Goal: Communication & Community: Connect with others

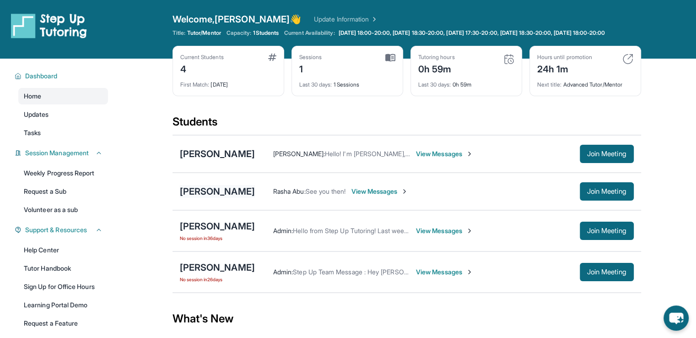
click at [205, 196] on div "[PERSON_NAME]" at bounding box center [217, 191] width 75 height 13
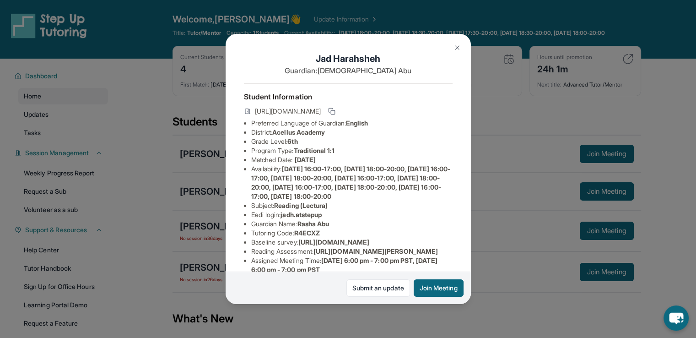
scroll to position [202, 0]
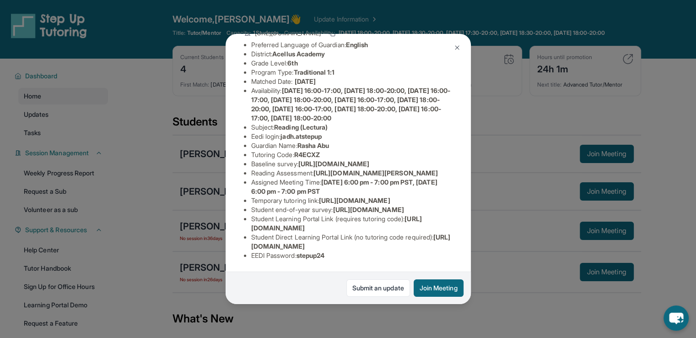
click at [164, 199] on div "[PERSON_NAME] Guardian: Rasha Abu Student Information [URL][DOMAIN_NAME] Prefer…" at bounding box center [348, 169] width 696 height 338
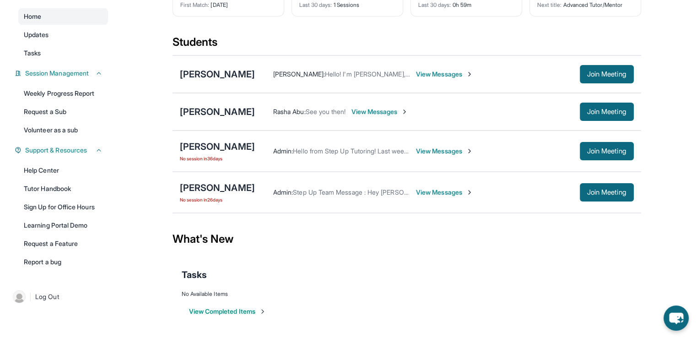
scroll to position [86, 0]
click at [588, 109] on span "Join Meeting" at bounding box center [606, 111] width 39 height 5
click at [203, 118] on div "[PERSON_NAME]" at bounding box center [217, 111] width 75 height 13
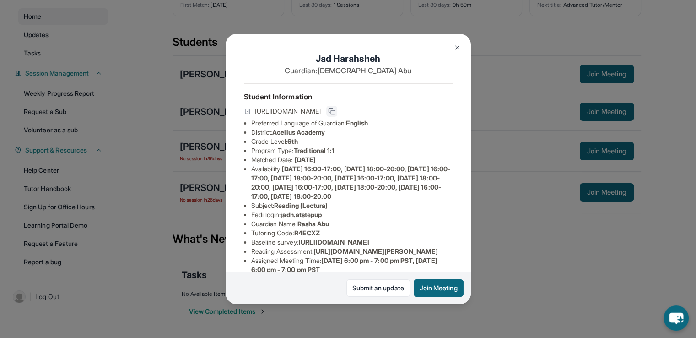
click at [335, 115] on icon at bounding box center [331, 111] width 7 height 7
click at [455, 49] on img at bounding box center [456, 47] width 7 height 7
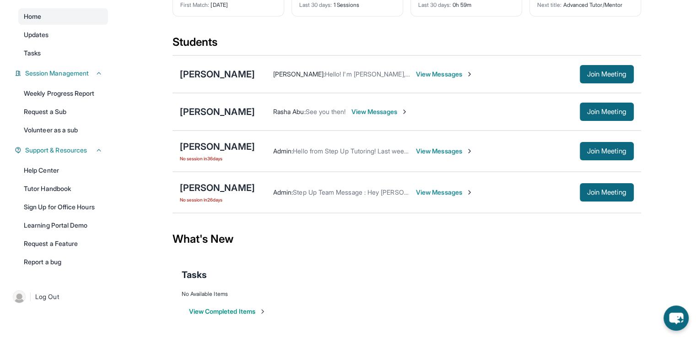
click at [376, 115] on span "View Messages" at bounding box center [379, 111] width 57 height 9
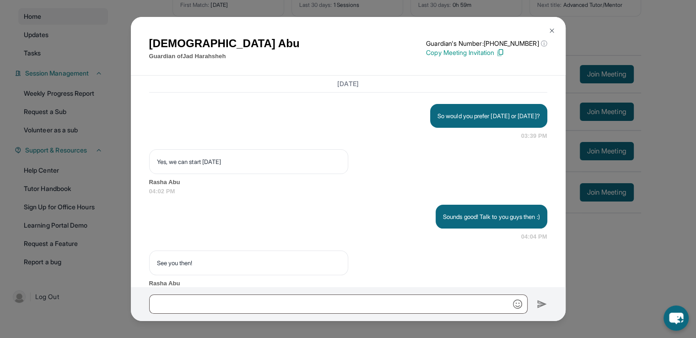
scroll to position [873, 0]
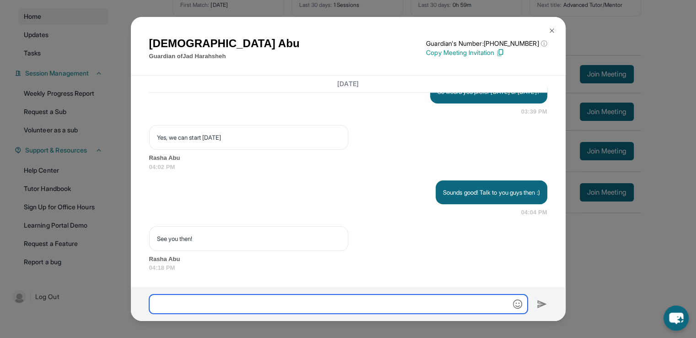
click at [241, 306] on input "text" at bounding box center [338, 303] width 378 height 19
type input "*"
paste input "**********"
type input "**********"
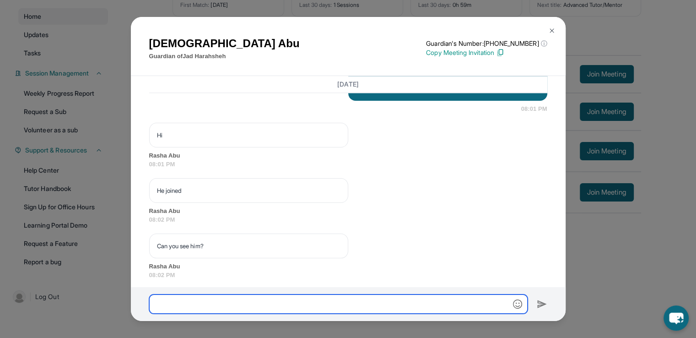
scroll to position [1102, 0]
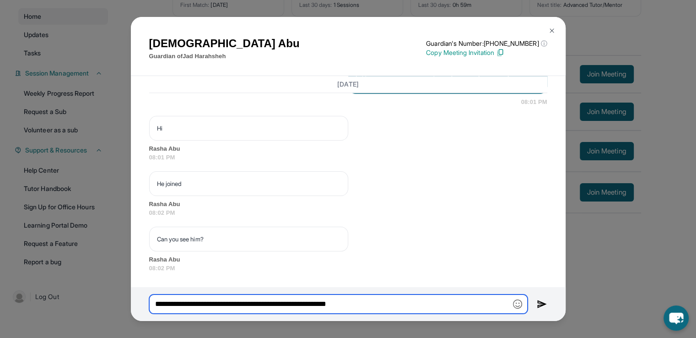
type input "**********"
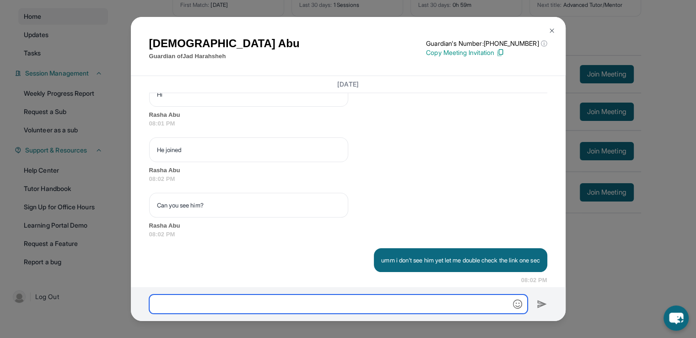
scroll to position [1148, 0]
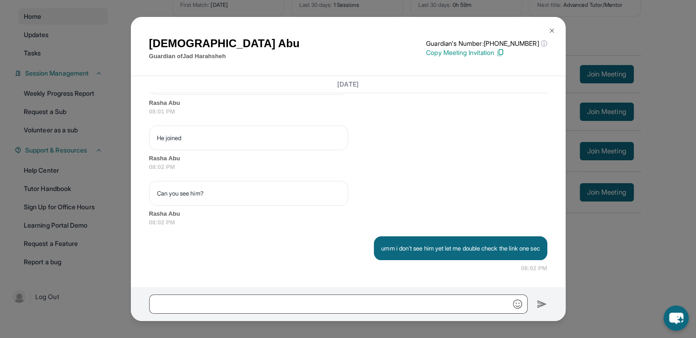
click at [554, 29] on img at bounding box center [551, 30] width 7 height 7
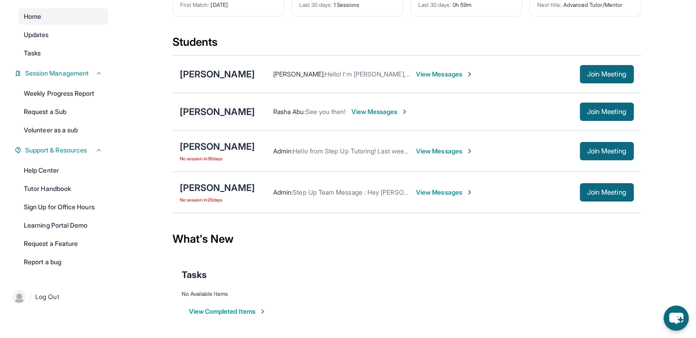
click at [216, 112] on div "[PERSON_NAME]" at bounding box center [217, 111] width 75 height 13
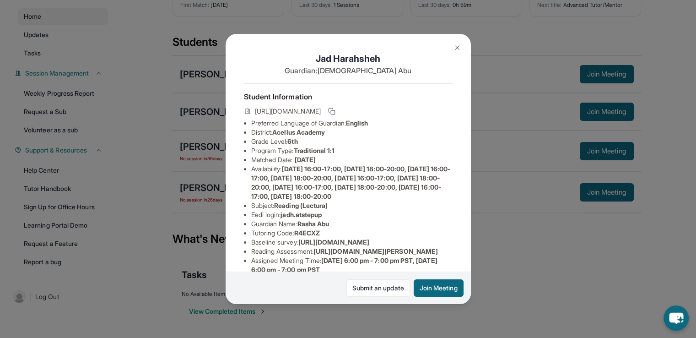
click at [455, 49] on img at bounding box center [456, 47] width 7 height 7
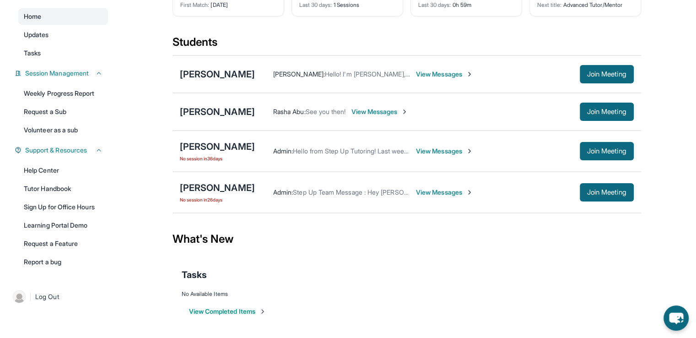
click at [384, 114] on span "View Messages" at bounding box center [379, 111] width 57 height 9
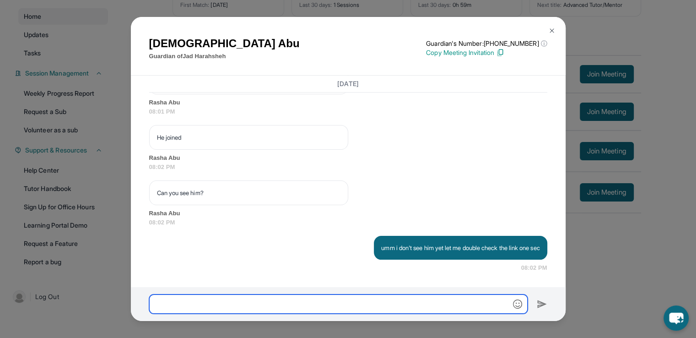
click at [277, 302] on input "text" at bounding box center [338, 303] width 378 height 19
type input "*"
type input "**********"
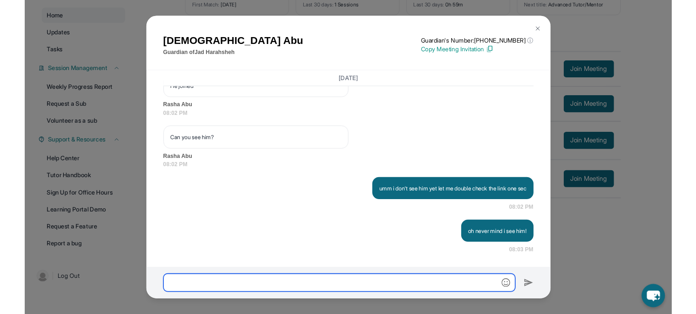
scroll to position [1193, 0]
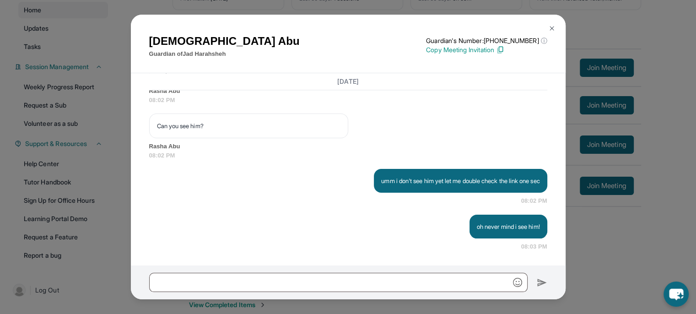
click at [556, 24] on button at bounding box center [552, 28] width 18 height 18
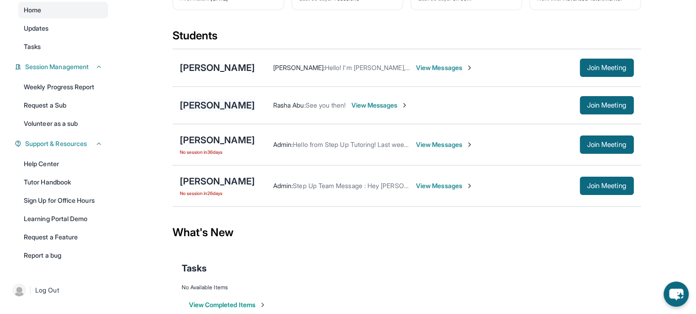
click at [216, 109] on div "[PERSON_NAME]" at bounding box center [217, 105] width 75 height 13
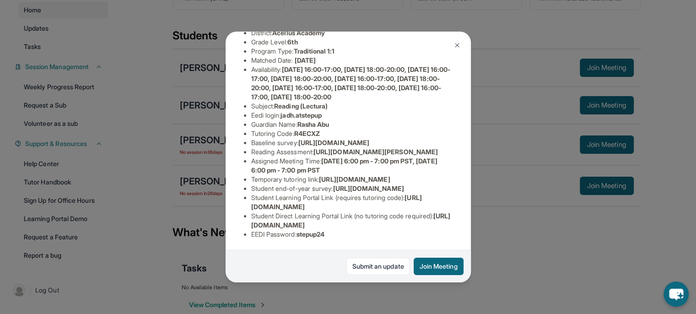
scroll to position [0, 0]
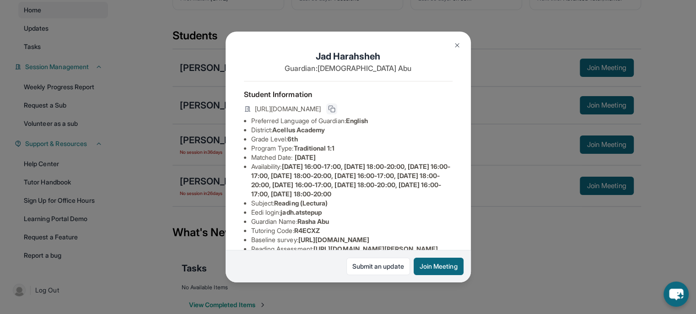
click at [333, 110] on icon at bounding box center [331, 108] width 4 height 4
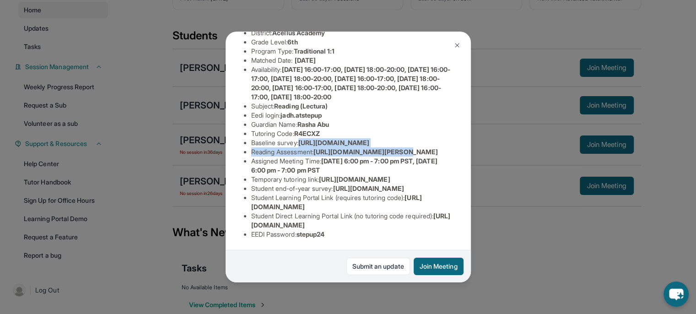
drag, startPoint x: 250, startPoint y: 52, endPoint x: 408, endPoint y: 79, distance: 160.2
click at [408, 79] on ul "Preferred Language of Guardian: English District: Acellus Academy Grade Level: …" at bounding box center [348, 129] width 209 height 220
copy span "[URL][DOMAIN_NAME]"
click at [452, 41] on button at bounding box center [457, 45] width 18 height 18
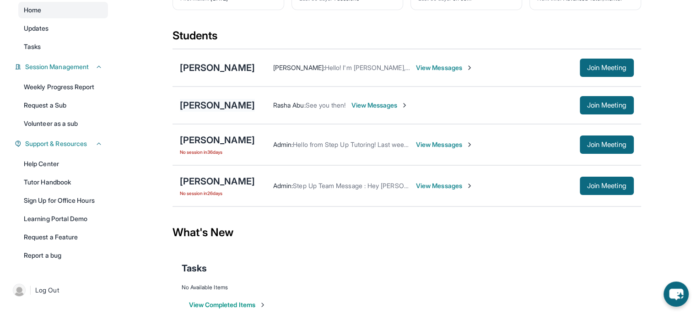
click at [215, 106] on div "[PERSON_NAME]" at bounding box center [217, 105] width 75 height 13
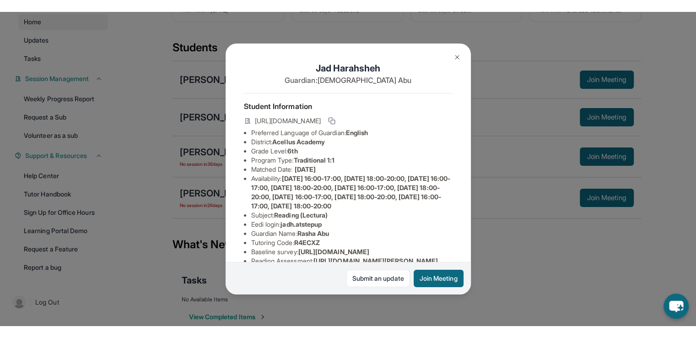
scroll to position [213, 0]
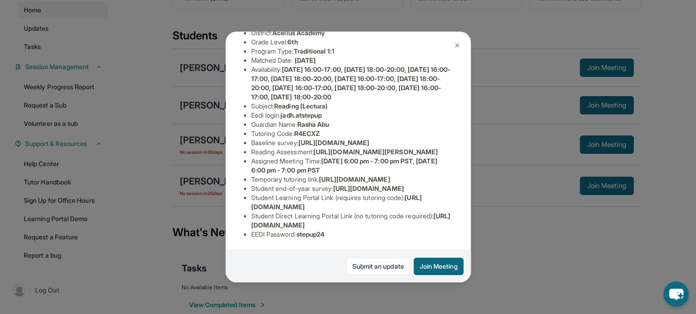
drag, startPoint x: 318, startPoint y: 81, endPoint x: 450, endPoint y: 99, distance: 133.5
click at [450, 99] on div "[PERSON_NAME] Guardian: Rasha Abu Student Information [URL][DOMAIN_NAME] Prefer…" at bounding box center [348, 157] width 245 height 251
copy span "[URL][DOMAIN_NAME][PERSON_NAME]"
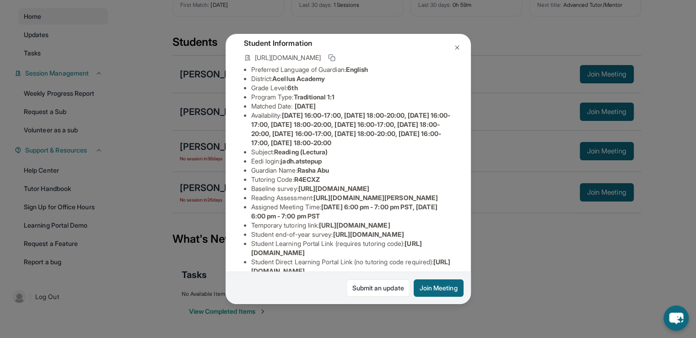
scroll to position [53, 0]
click at [369, 193] on span "[URL][DOMAIN_NAME]" at bounding box center [333, 189] width 71 height 8
click at [555, 171] on div "[PERSON_NAME] Guardian: Rasha Abu Student Information [URL][DOMAIN_NAME] Prefer…" at bounding box center [348, 169] width 696 height 338
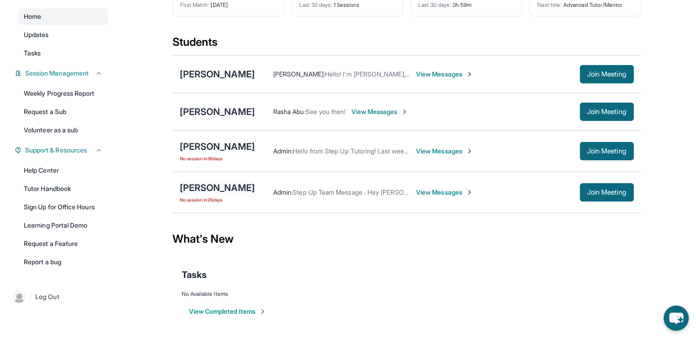
click at [236, 191] on div "[PERSON_NAME]" at bounding box center [217, 187] width 75 height 13
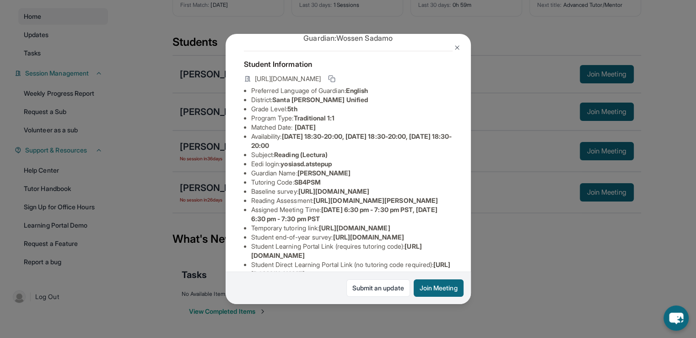
scroll to position [18, 0]
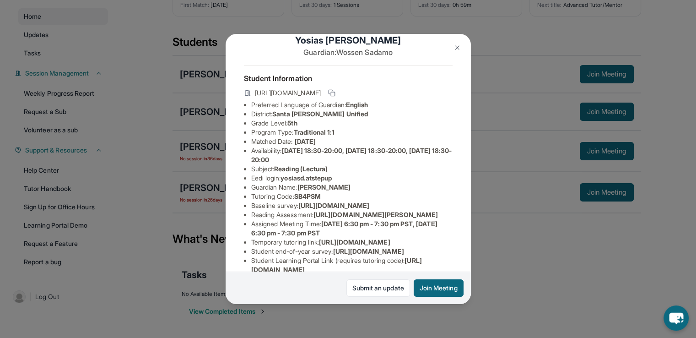
click at [454, 43] on button at bounding box center [457, 47] width 18 height 18
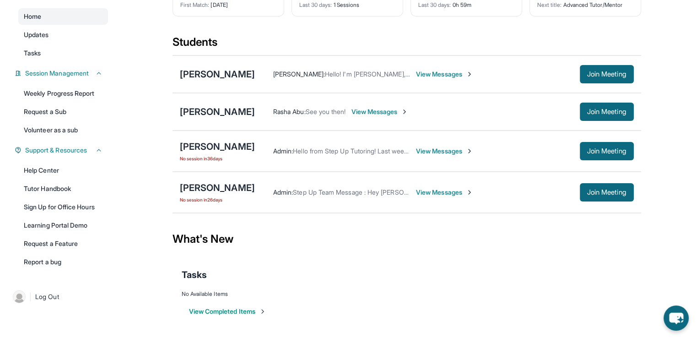
click at [422, 190] on span "View Messages" at bounding box center [444, 192] width 57 height 9
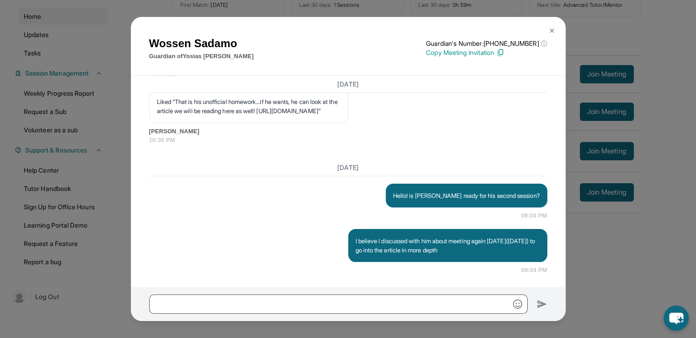
scroll to position [3174, 0]
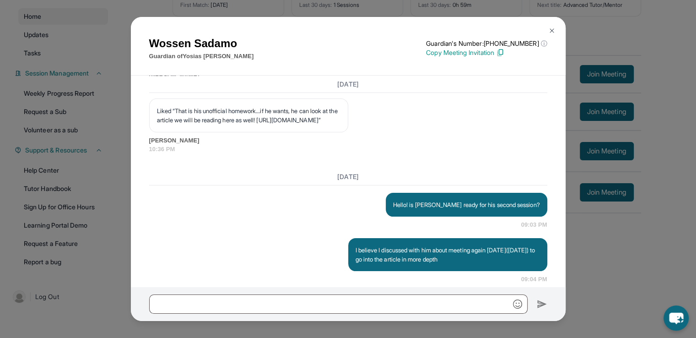
click at [329, 317] on div at bounding box center [348, 304] width 435 height 34
click at [551, 30] on img at bounding box center [551, 30] width 7 height 7
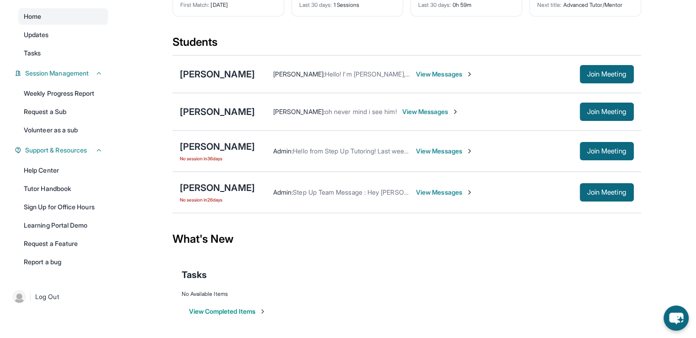
click at [431, 110] on span "View Messages" at bounding box center [430, 111] width 57 height 9
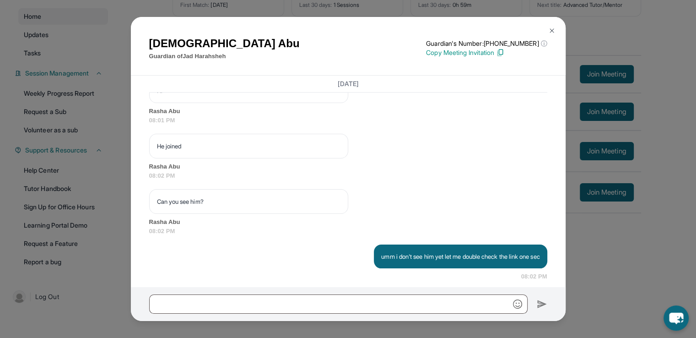
scroll to position [1193, 0]
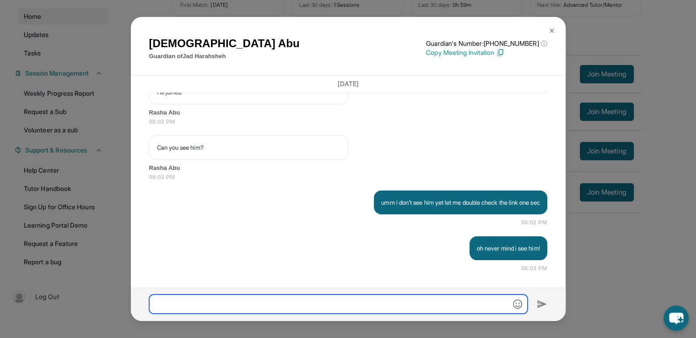
click at [258, 302] on input "text" at bounding box center [338, 303] width 378 height 19
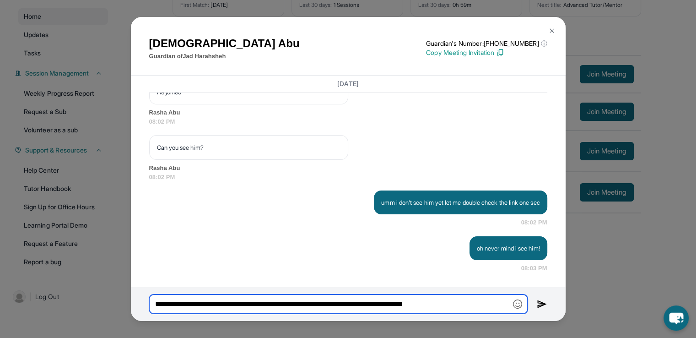
paste input "**********"
type input "**********"
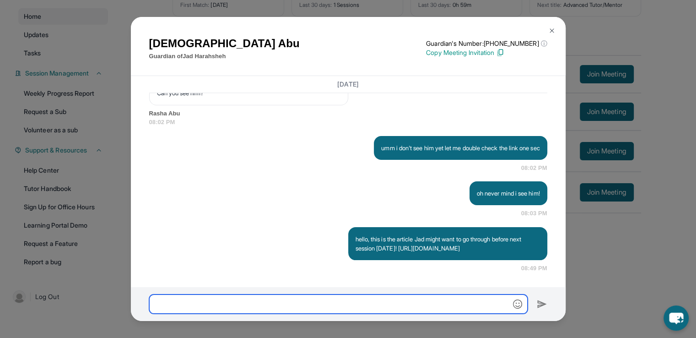
scroll to position [1285, 0]
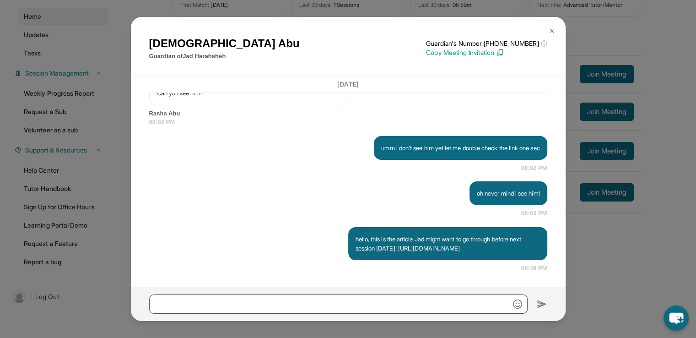
click at [551, 29] on img at bounding box center [551, 30] width 7 height 7
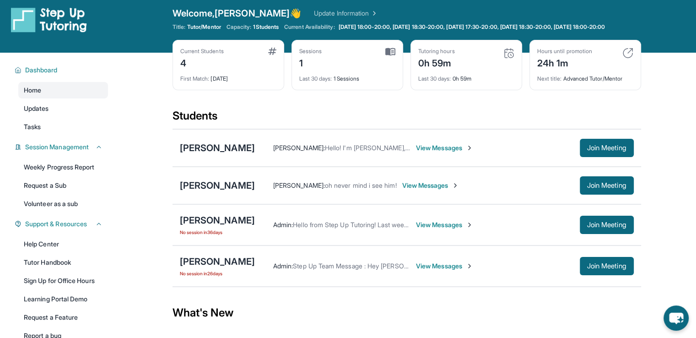
scroll to position [0, 0]
